Goal: Task Accomplishment & Management: Manage account settings

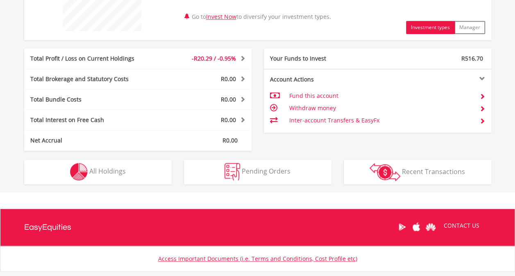
scroll to position [368, 0]
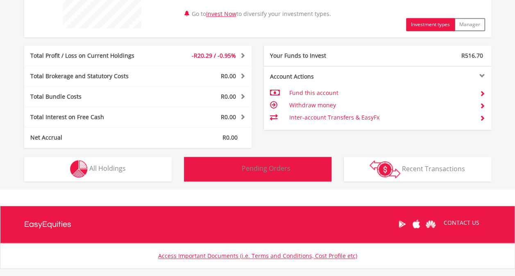
click at [279, 167] on span "Pending Orders" at bounding box center [265, 168] width 49 height 9
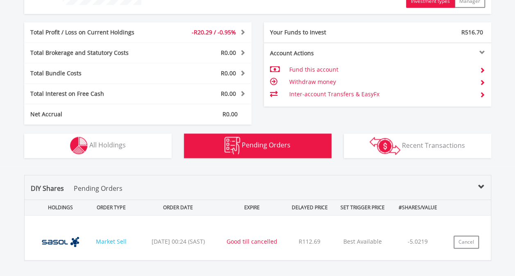
scroll to position [452, 0]
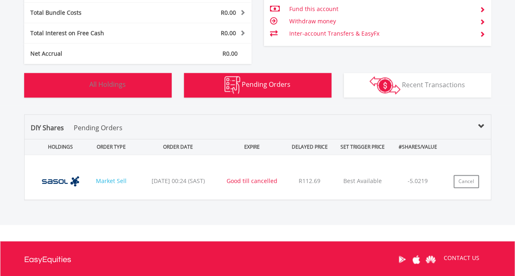
click at [108, 87] on span "All Holdings" at bounding box center [107, 84] width 36 height 9
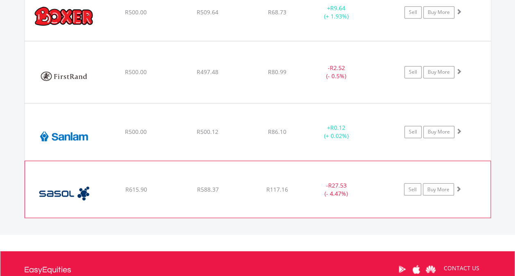
scroll to position [656, 0]
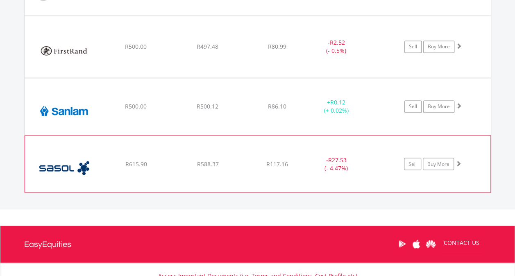
click at [153, 168] on div "﻿ Sasol Limited R615.90 R588.37 R117.16 - R27.53 (- 4.47%) Sell Buy More" at bounding box center [257, 163] width 465 height 56
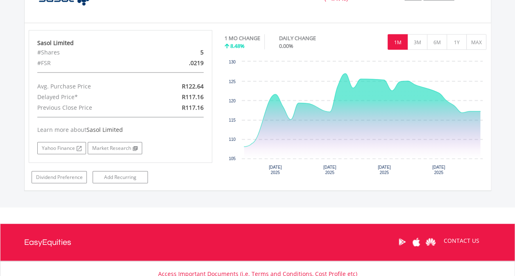
scroll to position [724, 0]
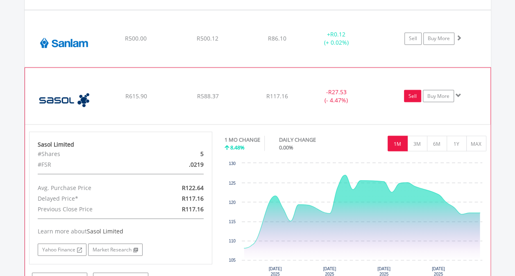
click at [413, 96] on link "Sell" at bounding box center [412, 96] width 17 height 12
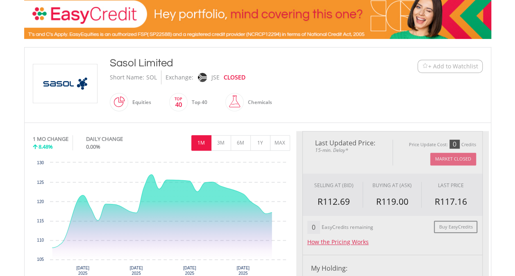
scroll to position [205, 0]
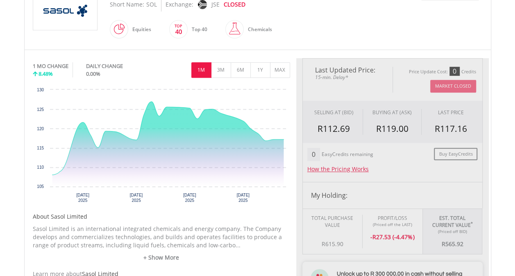
type input "******"
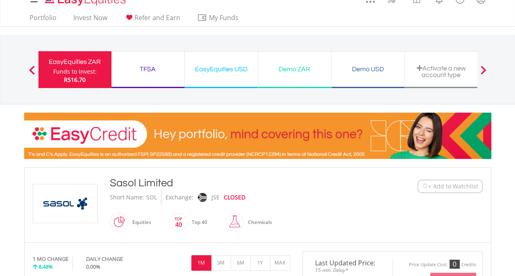
scroll to position [0, 0]
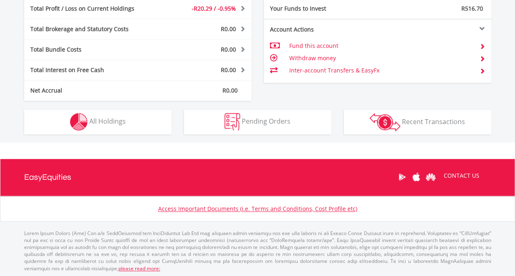
scroll to position [79, 156]
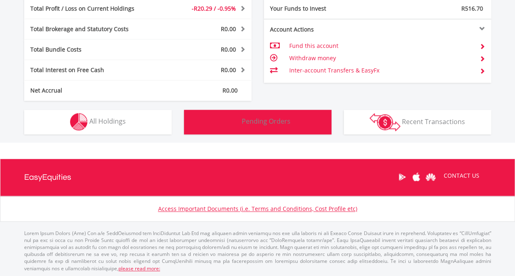
click at [273, 126] on button "Pending Orders Pending Orders" at bounding box center [257, 122] width 147 height 25
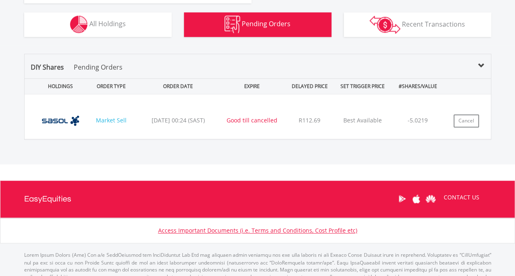
scroll to position [534, 0]
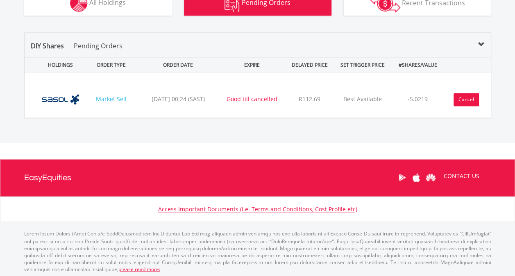
click at [469, 99] on button "Cancel" at bounding box center [465, 99] width 25 height 13
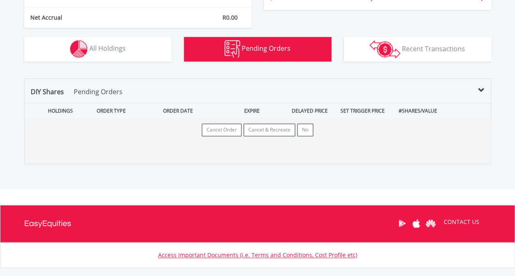
scroll to position [452, 0]
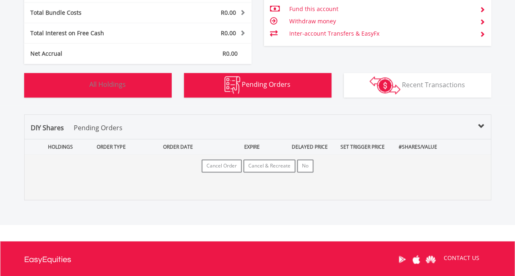
click at [125, 92] on button "Holdings All Holdings" at bounding box center [97, 85] width 147 height 25
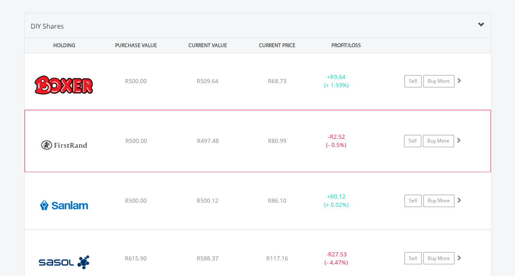
scroll to position [574, 0]
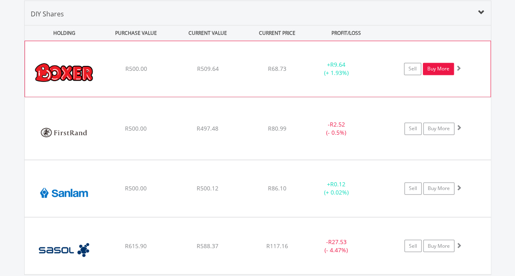
click at [439, 67] on link "Buy More" at bounding box center [437, 69] width 31 height 12
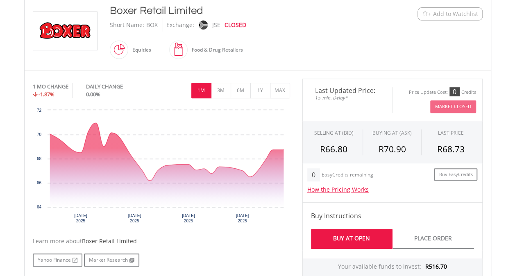
scroll to position [164, 0]
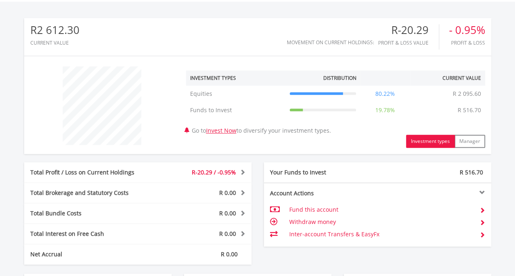
scroll to position [415, 0]
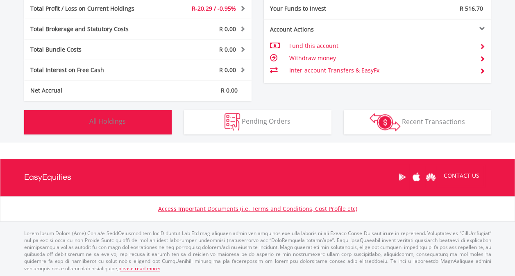
click at [130, 124] on button "Holdings All Holdings" at bounding box center [97, 122] width 147 height 25
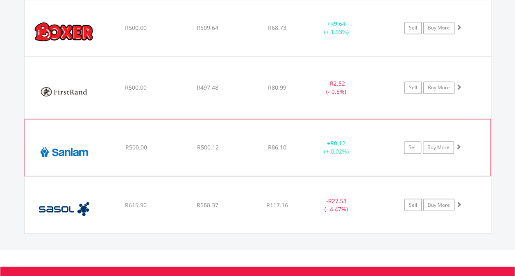
scroll to position [574, 0]
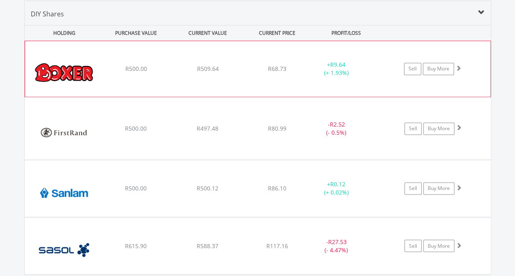
click at [314, 70] on div "+ R9.64 (+ 1.93%)" at bounding box center [335, 69] width 61 height 16
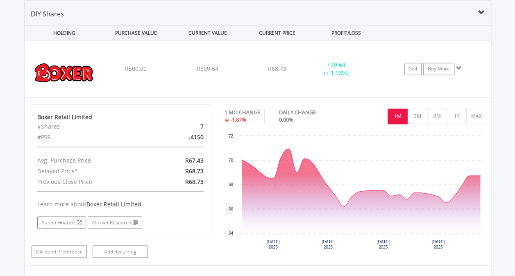
click at [344, 32] on div "PROFIT/LOSS" at bounding box center [346, 32] width 70 height 15
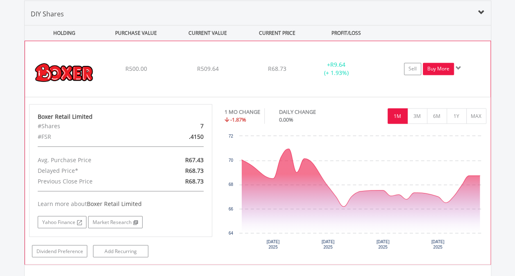
click at [445, 70] on link "Buy More" at bounding box center [437, 69] width 31 height 12
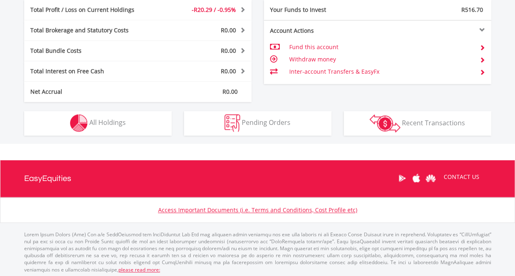
scroll to position [415, 0]
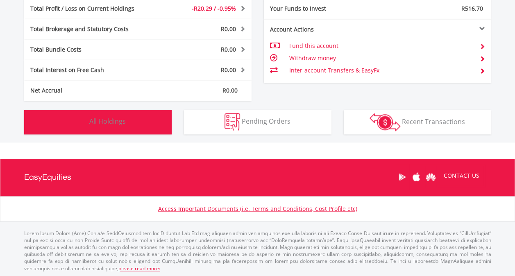
click at [111, 122] on span "All Holdings" at bounding box center [107, 121] width 36 height 9
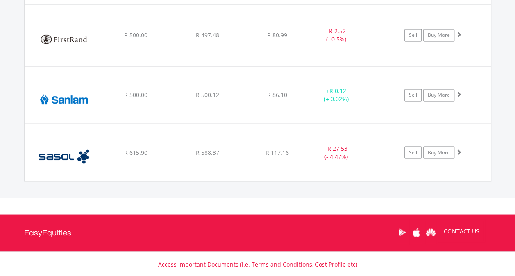
scroll to position [639, 0]
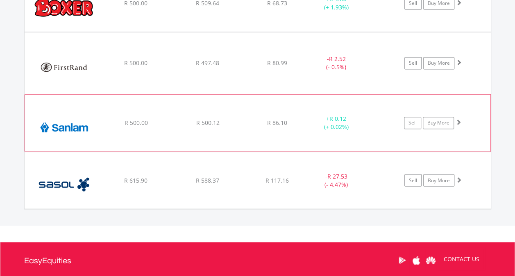
click at [212, 133] on div "﻿ Sanlam Limited R 500.00 R 500.12 R 86.10 + R 0.12 (+ 0.02%) Sell Buy More" at bounding box center [257, 123] width 465 height 56
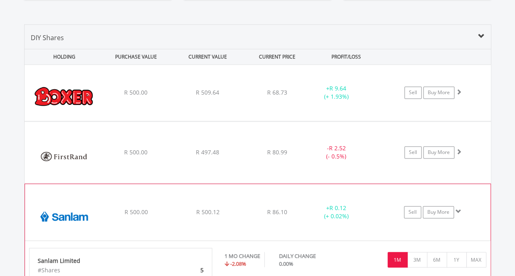
scroll to position [517, 0]
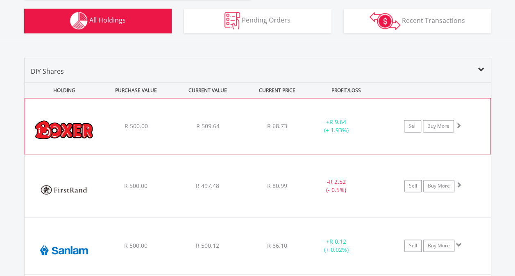
click at [258, 125] on div "R 68.73" at bounding box center [276, 126] width 65 height 8
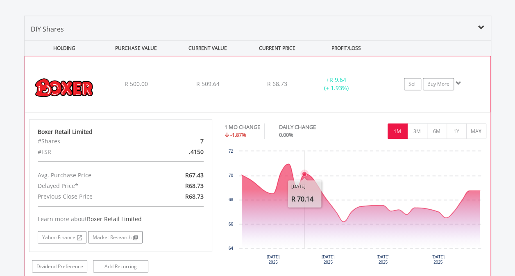
scroll to position [476, 0]
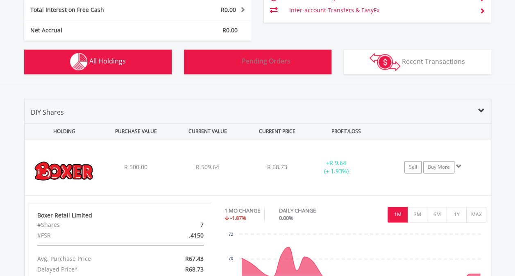
click at [272, 67] on button "Pending Orders Pending Orders" at bounding box center [257, 62] width 147 height 25
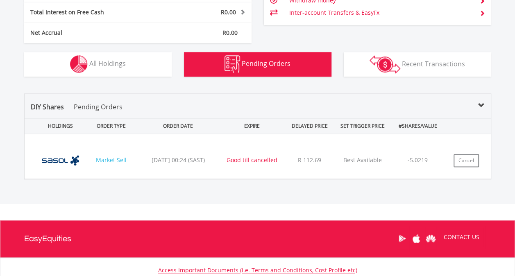
scroll to position [534, 0]
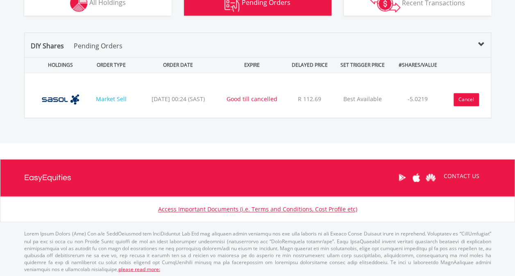
click at [465, 100] on button "Cancel" at bounding box center [465, 99] width 25 height 13
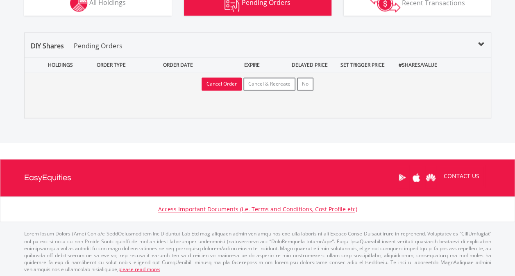
click at [230, 87] on button "Cancel Order" at bounding box center [221, 83] width 40 height 13
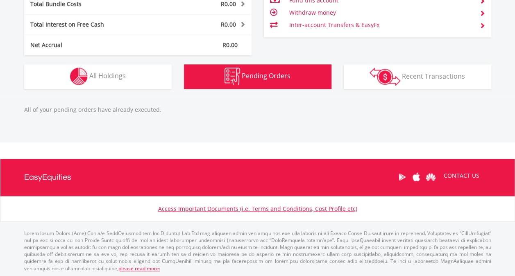
scroll to position [79, 156]
click at [278, 79] on span "Pending Orders" at bounding box center [265, 75] width 49 height 9
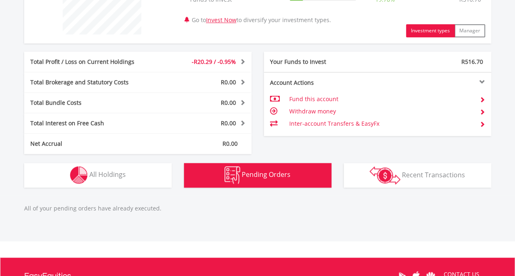
scroll to position [379, 0]
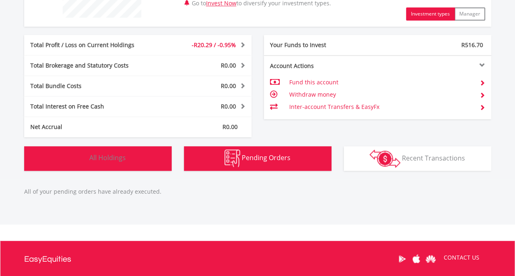
click at [92, 168] on button "Holdings All Holdings" at bounding box center [97, 158] width 147 height 25
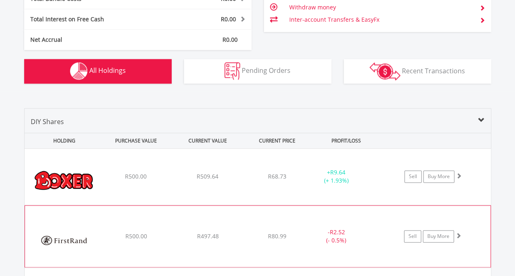
scroll to position [410, 0]
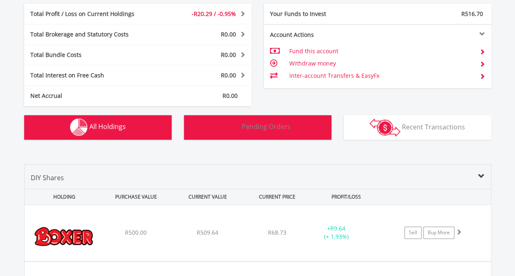
click at [285, 128] on span "Pending Orders" at bounding box center [265, 126] width 49 height 9
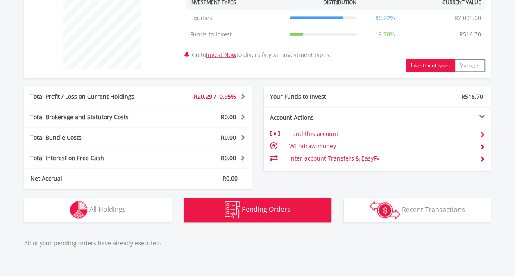
scroll to position [379, 0]
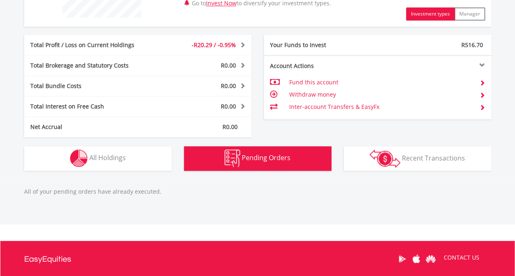
click at [289, 158] on button "Pending Orders Pending Orders" at bounding box center [257, 158] width 147 height 25
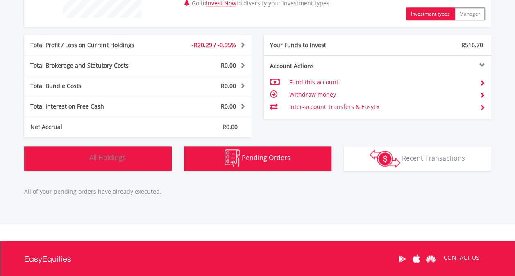
click at [105, 160] on span "All Holdings" at bounding box center [107, 157] width 36 height 9
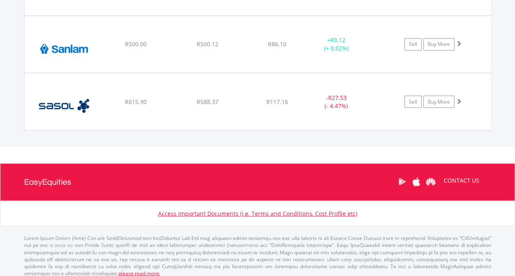
scroll to position [721, 0]
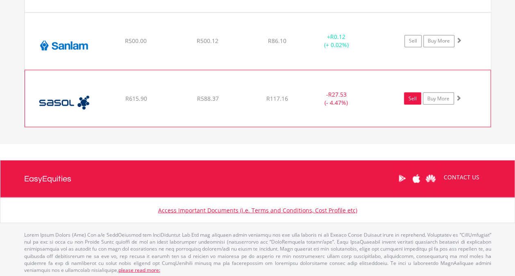
click at [414, 96] on link "Sell" at bounding box center [412, 98] width 17 height 12
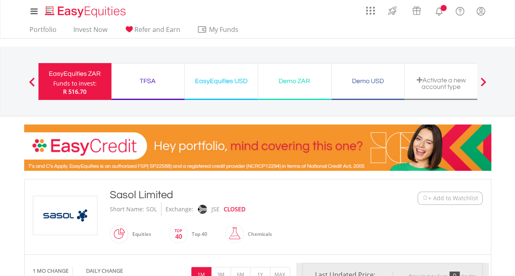
type input "******"
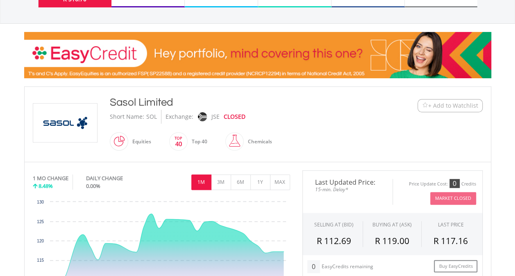
scroll to position [123, 0]
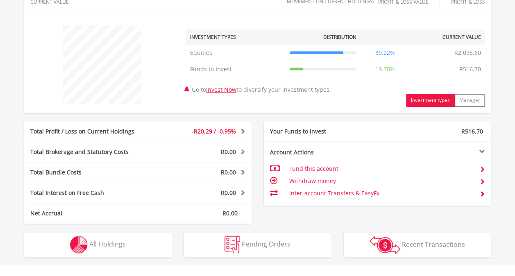
scroll to position [415, 0]
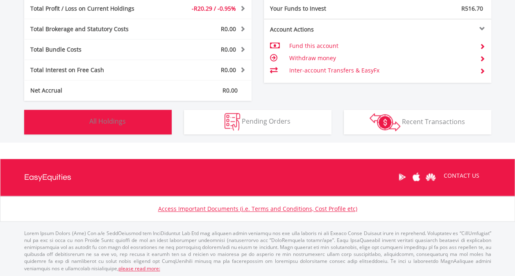
click at [97, 122] on span "All Holdings" at bounding box center [107, 121] width 36 height 9
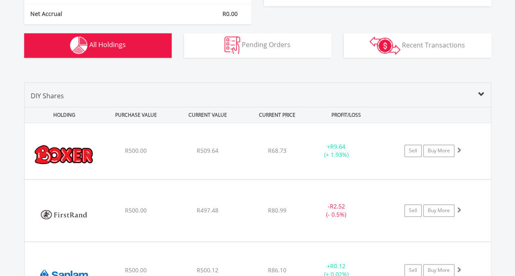
scroll to position [451, 0]
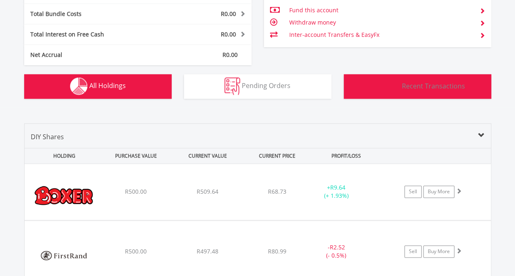
click at [455, 88] on span "Recent Transactions" at bounding box center [433, 85] width 63 height 9
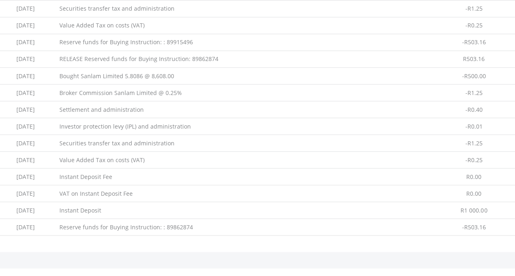
scroll to position [832, 0]
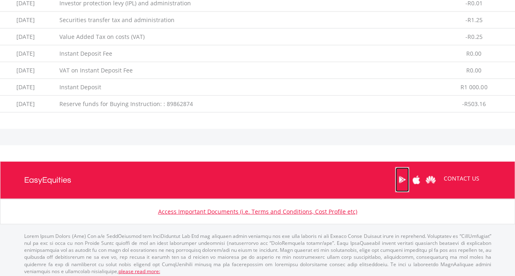
click at [403, 175] on link "Google Play" at bounding box center [402, 179] width 14 height 25
click at [476, 175] on link "CONTACT US" at bounding box center [461, 178] width 47 height 23
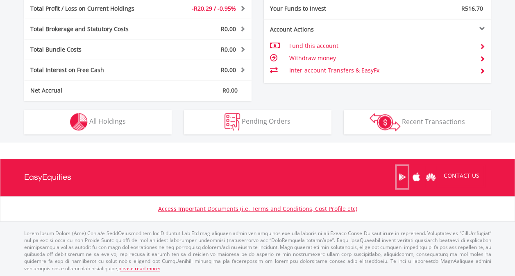
scroll to position [79, 156]
click at [479, 59] on span at bounding box center [482, 59] width 6 height 6
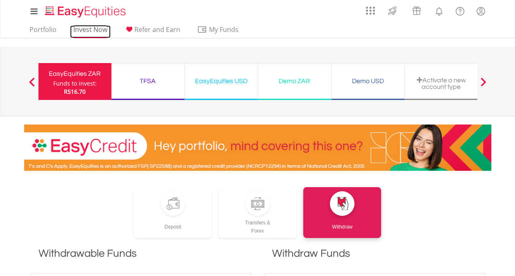
click at [89, 27] on link "Invest Now" at bounding box center [90, 31] width 41 height 13
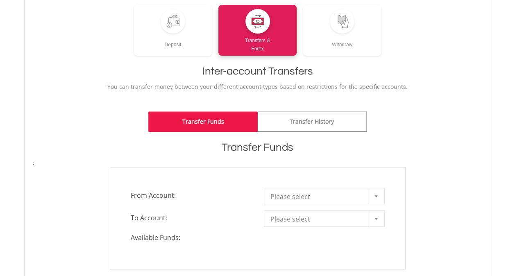
scroll to position [123, 0]
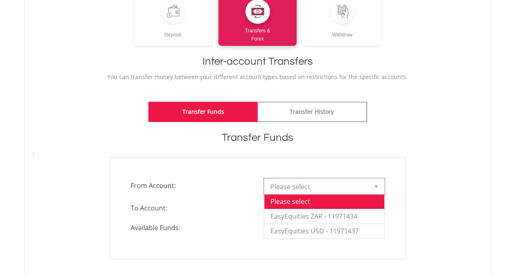
click at [375, 184] on div at bounding box center [376, 186] width 16 height 16
click at [343, 217] on li "EasyEquities ZAR - 11971434" at bounding box center [324, 216] width 120 height 15
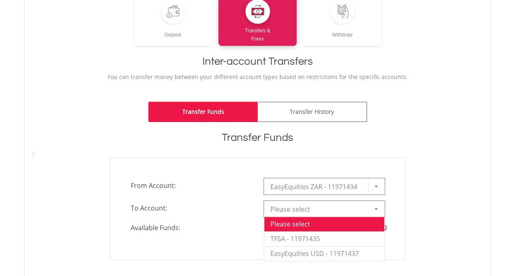
click at [375, 208] on b at bounding box center [375, 209] width 3 height 2
click at [326, 255] on li "EasyEquities USD - 11971437" at bounding box center [324, 253] width 120 height 15
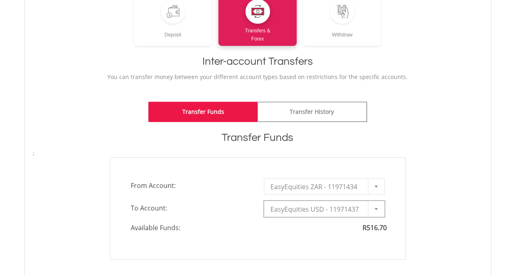
type input "*"
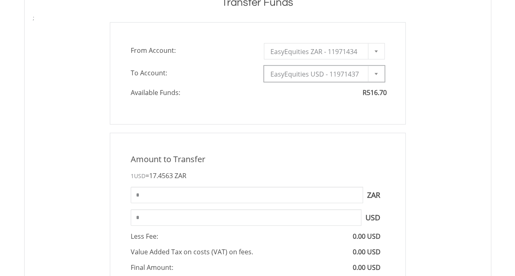
scroll to position [327, 0]
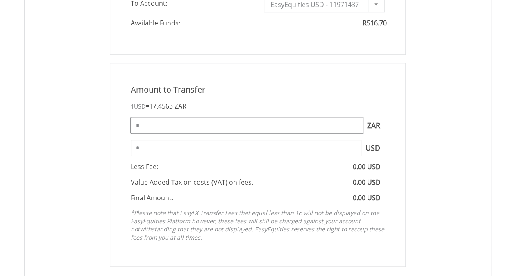
click at [166, 117] on input "*" at bounding box center [247, 125] width 232 height 16
type input "*"
type input "******"
click at [173, 148] on input "***" at bounding box center [246, 148] width 230 height 16
type input "*"
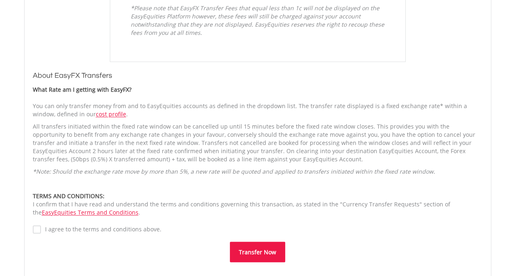
scroll to position [668, 0]
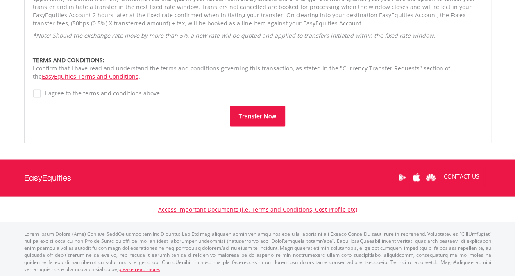
type input "**"
type input "******"
click at [257, 116] on button "Transfer Now" at bounding box center [257, 116] width 55 height 20
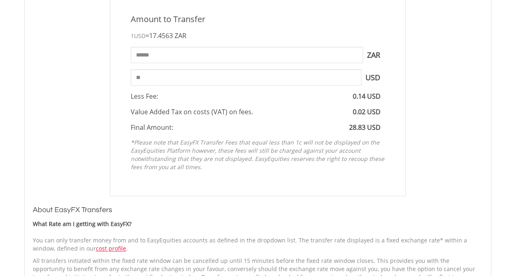
scroll to position [341, 0]
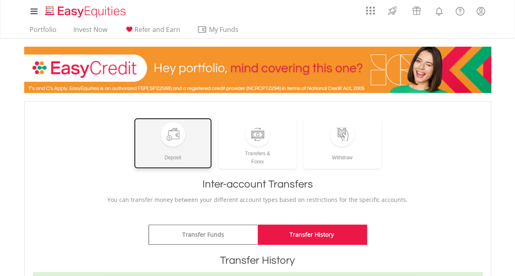
click at [191, 153] on div "Deposit" at bounding box center [173, 154] width 78 height 15
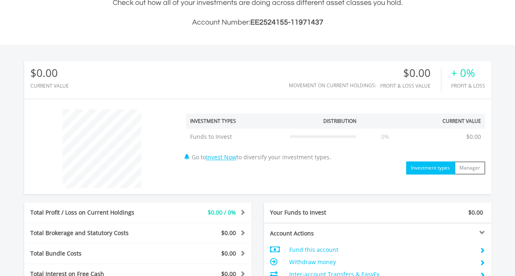
scroll to position [208, 0]
click at [436, 166] on button "Investment types" at bounding box center [430, 168] width 49 height 13
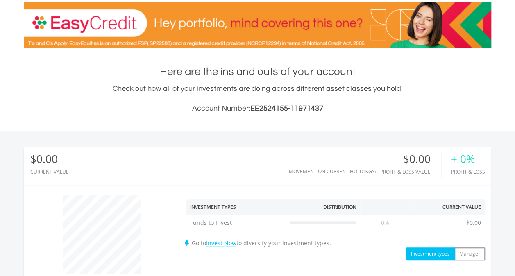
scroll to position [327, 0]
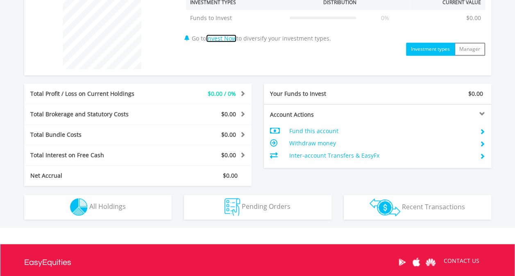
click at [234, 39] on link "Invest Now" at bounding box center [221, 38] width 30 height 8
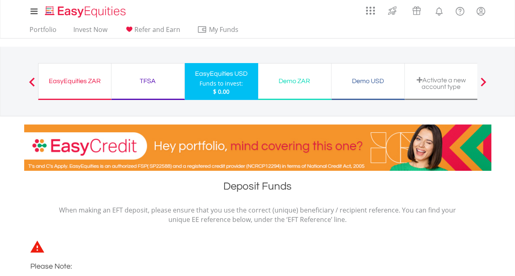
click at [94, 88] on div "EasyEquities ZAR Funds to invest: $ 0.00" at bounding box center [74, 81] width 73 height 37
